Goal: Navigation & Orientation: Go to known website

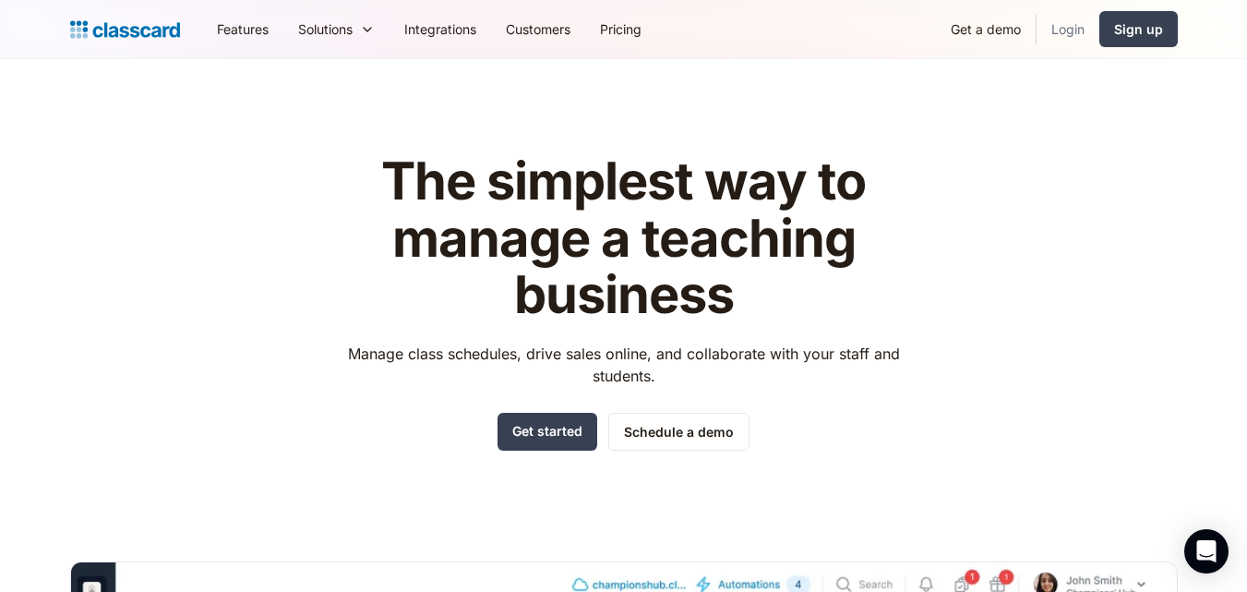
click at [1059, 25] on link "Login" at bounding box center [1068, 29] width 63 height 42
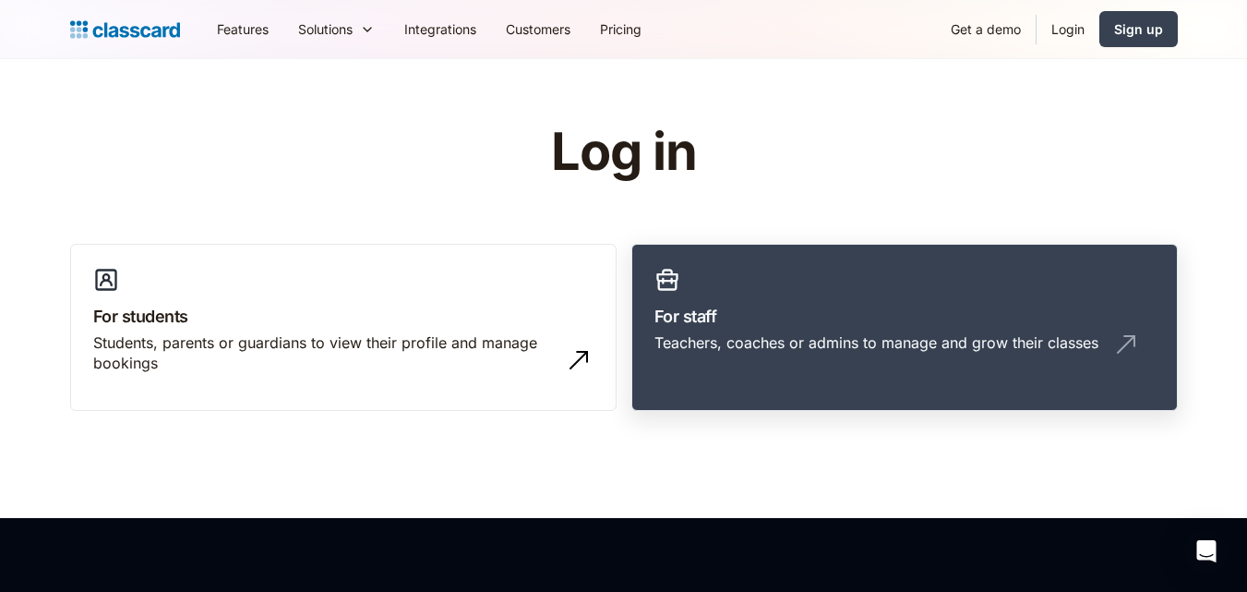
click at [739, 359] on div "Teachers, coaches or admins to manage and grow their classes" at bounding box center [905, 349] width 500 height 35
